Goal: Information Seeking & Learning: Learn about a topic

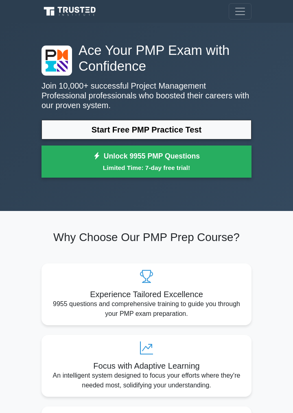
click at [205, 128] on link "Start Free PMP Practice Test" at bounding box center [146, 130] width 210 height 20
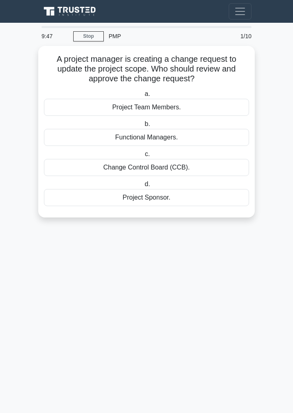
click at [190, 196] on div "Project Sponsor." at bounding box center [146, 197] width 205 height 17
click at [143, 187] on input "d. Project Sponsor." at bounding box center [143, 184] width 0 height 5
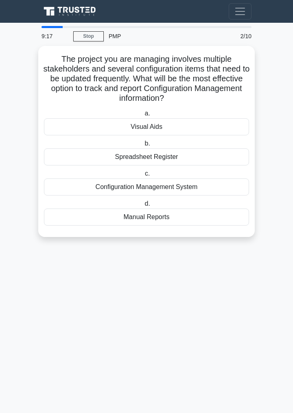
click at [235, 157] on div "Spreadsheet Register" at bounding box center [146, 156] width 205 height 17
click at [143, 146] on input "b. Spreadsheet Register" at bounding box center [143, 143] width 0 height 5
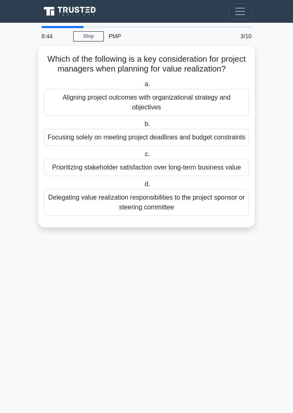
click at [230, 98] on div "Aligning project outcomes with organizational strategy and objectives" at bounding box center [146, 102] width 205 height 27
click at [143, 87] on input "a. Aligning project outcomes with organizational strategy and objectives" at bounding box center [143, 84] width 0 height 5
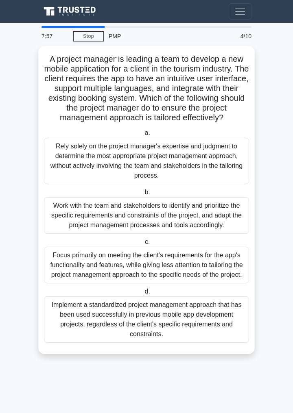
click at [134, 219] on div "Work with the team and stakeholders to identify and prioritize the specific req…" at bounding box center [146, 215] width 205 height 37
click at [143, 195] on input "b. Work with the team and stakeholders to identify and prioritize the specific …" at bounding box center [143, 192] width 0 height 5
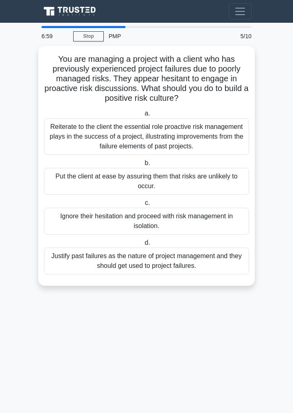
click at [162, 141] on div "Reiterate to the client the essential role proactive risk management plays in t…" at bounding box center [146, 136] width 205 height 37
click at [143, 116] on input "a. Reiterate to the client the essential role proactive risk management plays i…" at bounding box center [143, 113] width 0 height 5
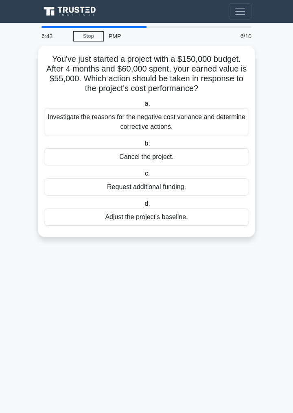
click at [161, 122] on div "Investigate the reasons for the negative cost variance and determine corrective…" at bounding box center [146, 122] width 205 height 27
click at [143, 107] on input "a. Investigate the reasons for the negative cost variance and determine correct…" at bounding box center [143, 103] width 0 height 5
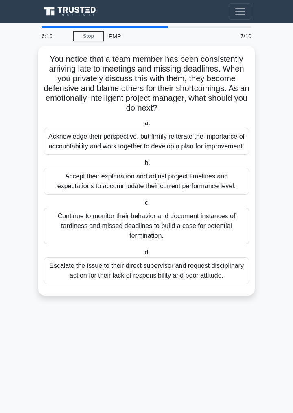
click at [131, 146] on div "Acknowledge their perspective, but firmly reiterate the importance of accountab…" at bounding box center [146, 141] width 205 height 27
click at [143, 126] on input "a. Acknowledge their perspective, but firmly reiterate the importance of accoun…" at bounding box center [143, 123] width 0 height 5
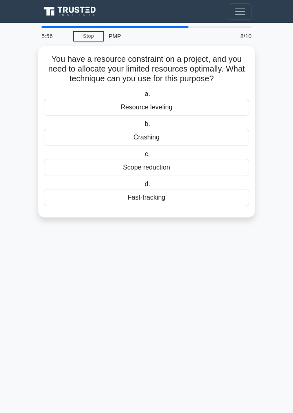
click at [220, 108] on div "Resource leveling" at bounding box center [146, 107] width 205 height 17
click at [143, 97] on input "a. Resource leveling" at bounding box center [143, 93] width 0 height 5
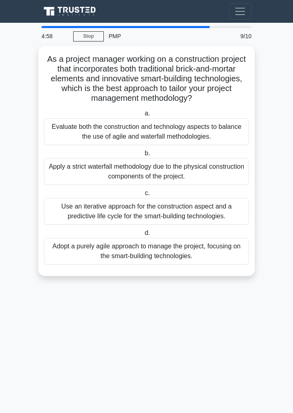
click at [207, 135] on div "Evaluate both the construction and technology aspects to balance the use of agi…" at bounding box center [146, 131] width 205 height 27
click at [143, 116] on input "a. Evaluate both the construction and technology aspects to balance the use of …" at bounding box center [143, 113] width 0 height 5
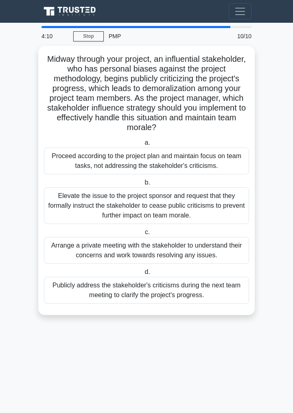
click at [72, 252] on div "Arrange a private meeting with the stakeholder to understand their concerns and…" at bounding box center [146, 250] width 205 height 27
click at [143, 235] on input "c. Arrange a private meeting with the stakeholder to understand their concerns …" at bounding box center [143, 232] width 0 height 5
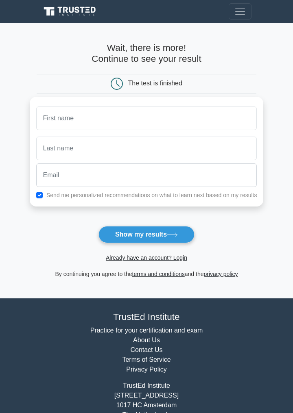
click at [61, 122] on input "text" at bounding box center [146, 119] width 221 height 24
click at [175, 236] on icon at bounding box center [172, 235] width 11 height 4
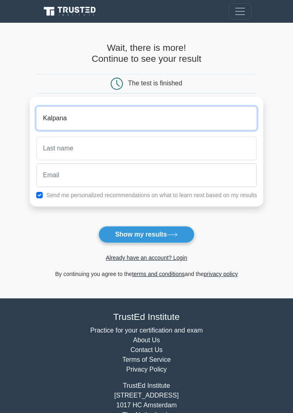
type input "Kalpana"
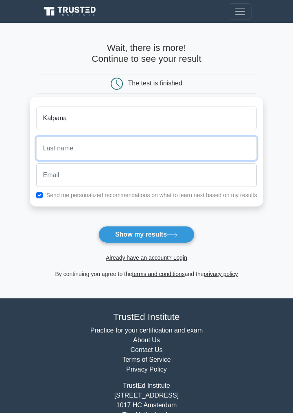
click at [178, 152] on input "text" at bounding box center [146, 149] width 221 height 24
type input "Singh"
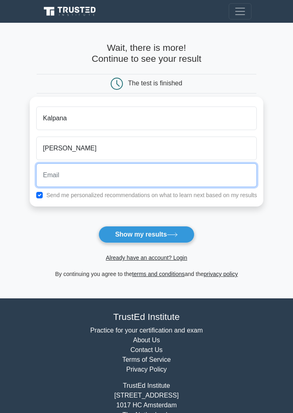
click at [173, 167] on input "email" at bounding box center [146, 175] width 221 height 24
type input "@"
type input "kalpanasingh020993@gmail.com"
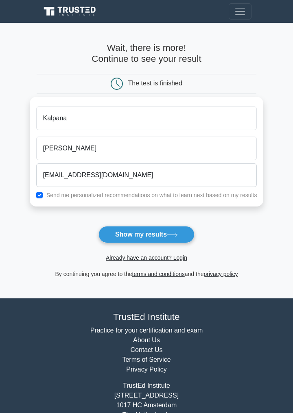
click at [115, 233] on button "Show my results" at bounding box center [146, 234] width 96 height 17
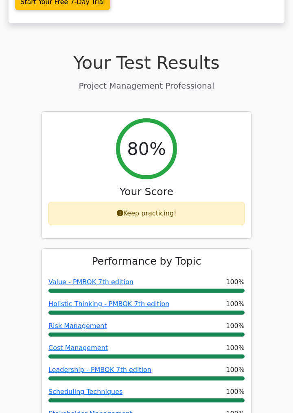
scroll to position [245, 0]
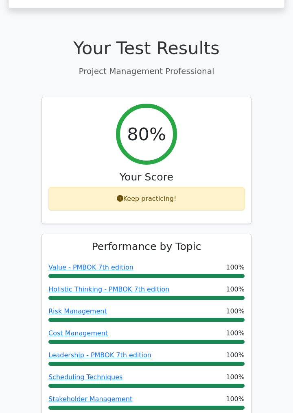
scroll to position [284, 0]
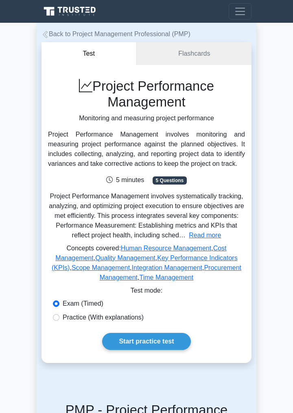
click at [80, 320] on label "Practice (With explanations)" at bounding box center [103, 318] width 81 height 10
click at [59, 320] on input "Practice (With explanations)" at bounding box center [56, 317] width 7 height 7
radio input "true"
click at [69, 304] on label "Exam (Timed)" at bounding box center [83, 304] width 41 height 10
click at [59, 304] on input "Exam (Timed)" at bounding box center [56, 303] width 7 height 7
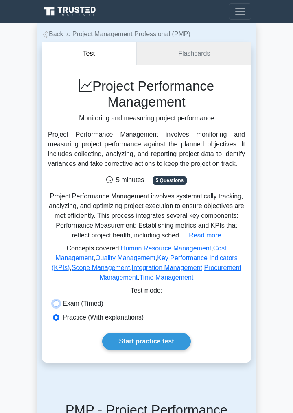
radio input "true"
click at [167, 343] on link "Start practice test" at bounding box center [146, 341] width 88 height 17
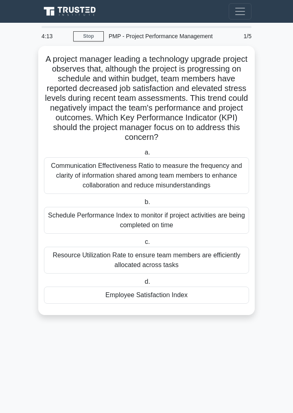
click at [211, 292] on div "Employee Satisfaction Index" at bounding box center [146, 295] width 205 height 17
click at [143, 285] on input "d. Employee Satisfaction Index" at bounding box center [143, 281] width 0 height 5
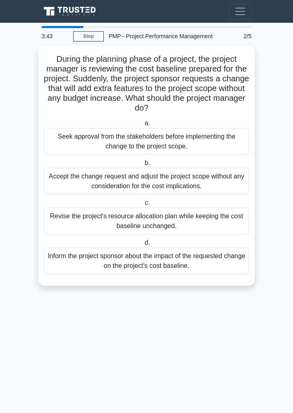
click at [205, 148] on div "Seek approval from the stakeholders before implementing the change to the proje…" at bounding box center [146, 141] width 205 height 27
click at [143, 126] on input "a. Seek approval from the stakeholders before implementing the change to the pr…" at bounding box center [143, 123] width 0 height 5
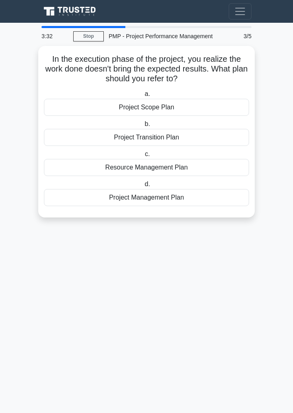
click at [210, 138] on div "Project Transition Plan" at bounding box center [146, 137] width 205 height 17
click at [143, 127] on input "b. Project Transition Plan" at bounding box center [143, 124] width 0 height 5
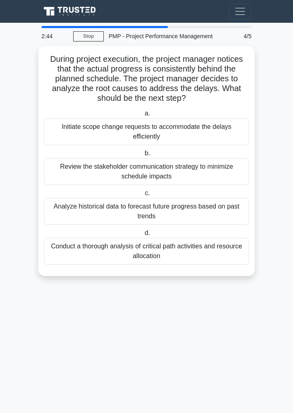
click at [67, 163] on div "Review the stakeholder communication strategy to minimize schedule impacts" at bounding box center [146, 171] width 205 height 27
click at [143, 156] on input "b. Review the stakeholder communication strategy to minimize schedule impacts" at bounding box center [143, 153] width 0 height 5
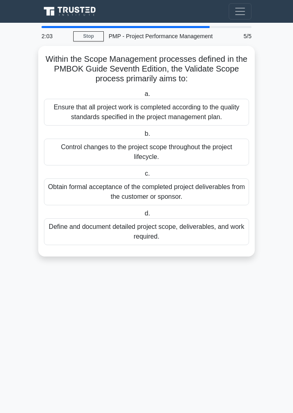
click at [54, 191] on div "Obtain formal acceptance of the completed project deliverables from the custome…" at bounding box center [146, 191] width 205 height 27
click at [143, 176] on input "c. Obtain formal acceptance of the completed project deliverables from the cust…" at bounding box center [143, 173] width 0 height 5
